Goal: Task Accomplishment & Management: Complete application form

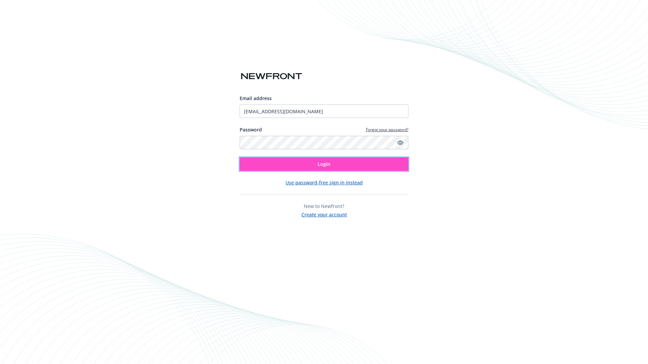
click at [324, 164] on span "Login" at bounding box center [323, 164] width 13 height 6
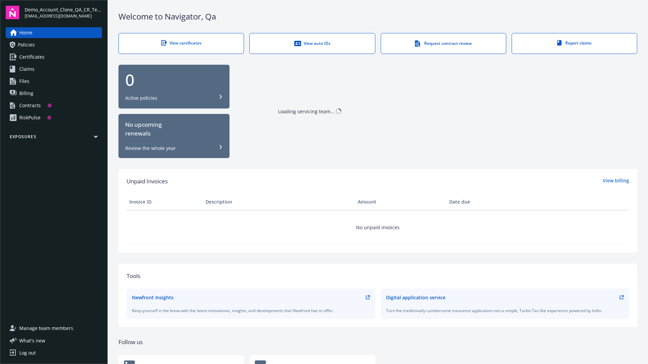
click at [63, 12] on span "Demo_Account_Clone_QA_CR_Tests_Prospect" at bounding box center [63, 9] width 77 height 7
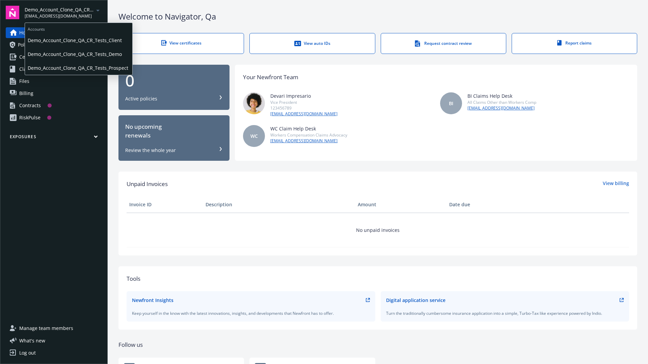
click at [78, 40] on span "Demo_Account_Clone_QA_CR_Tests_Client" at bounding box center [79, 40] width 102 height 14
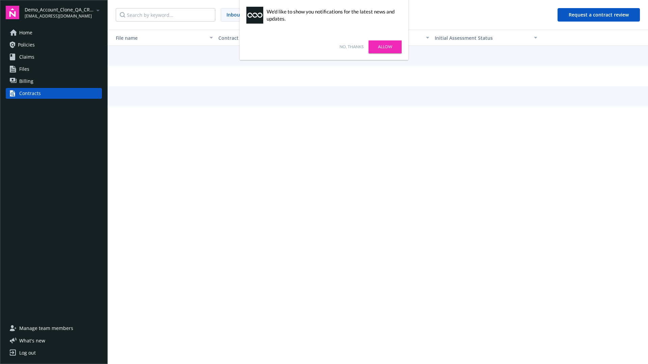
click at [351, 47] on link "No, thanks" at bounding box center [351, 47] width 24 height 6
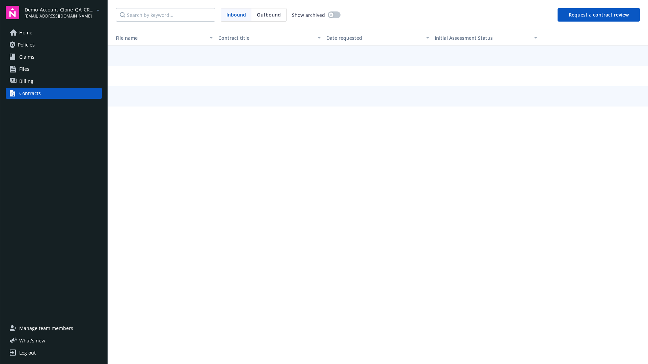
click at [599, 15] on button "Request a contract review" at bounding box center [598, 14] width 82 height 13
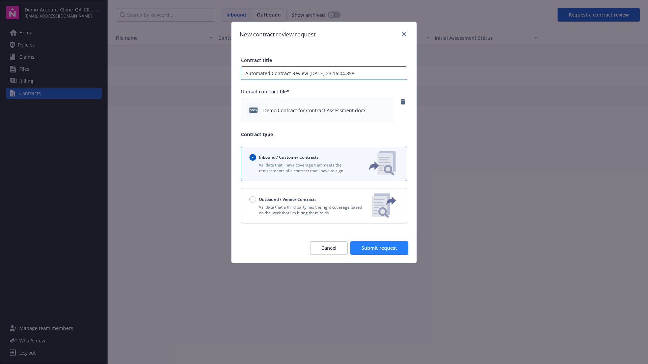
type input "Automated Contract Review [DATE] 23:16:04.858"
click at [379, 248] on span "Submit request" at bounding box center [379, 248] width 36 height 6
